Goal: Task Accomplishment & Management: Manage account settings

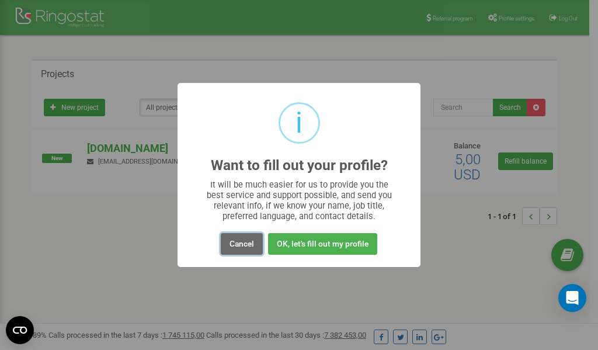
click at [242, 240] on button "Cancel" at bounding box center [242, 244] width 42 height 22
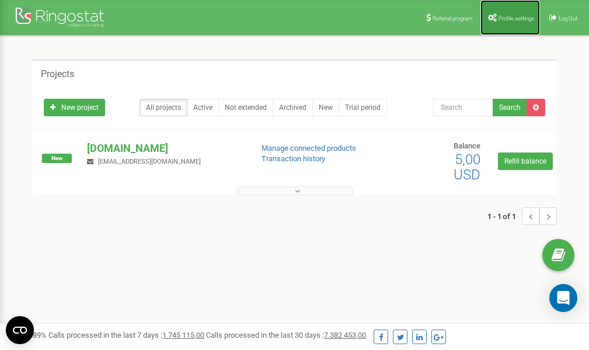
click at [508, 13] on link "Profile settings" at bounding box center [510, 17] width 60 height 35
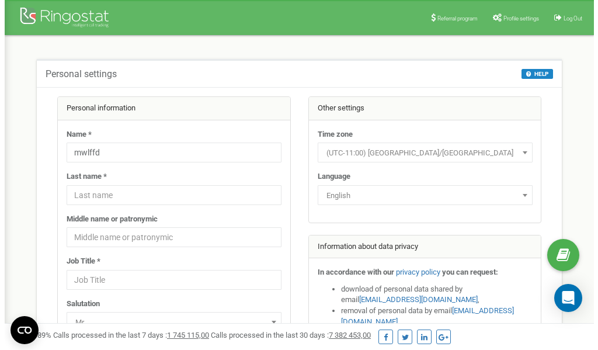
scroll to position [58, 0]
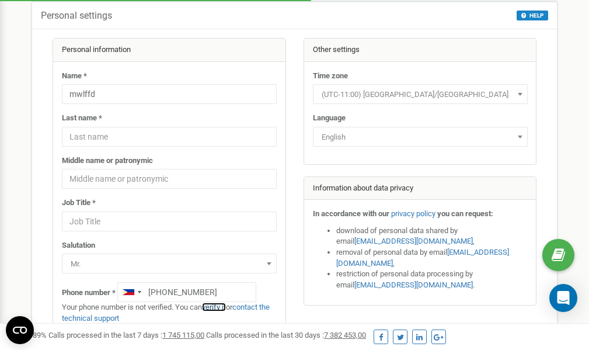
click at [215, 306] on link "verify it" at bounding box center [214, 306] width 24 height 9
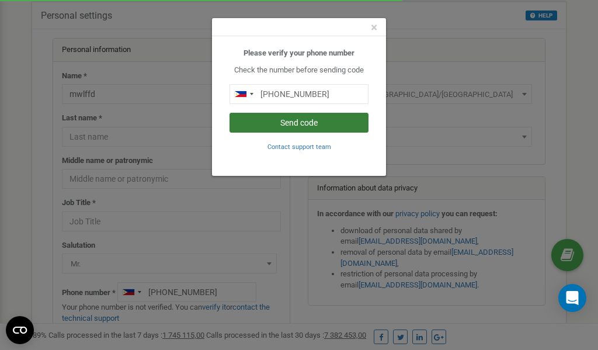
click at [305, 123] on button "Send code" at bounding box center [298, 123] width 139 height 20
